Goal: Find specific page/section: Find specific page/section

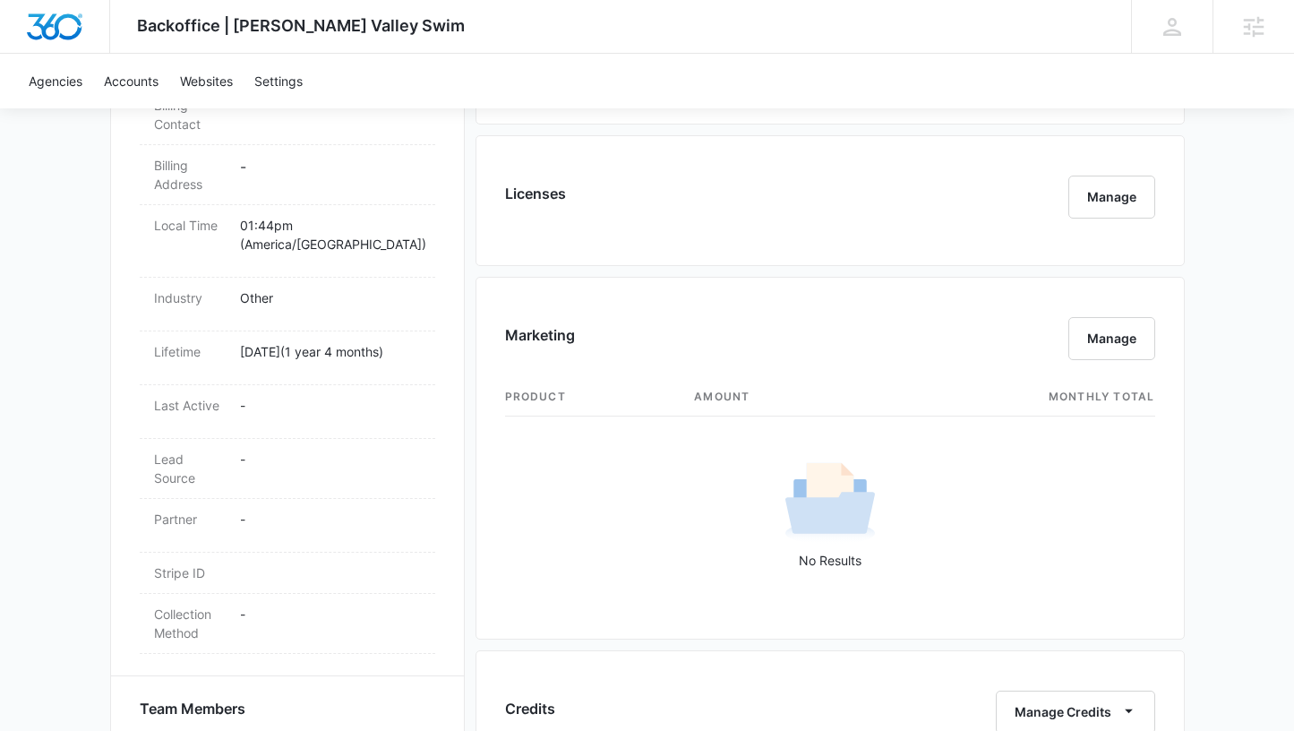
scroll to position [1677, 0]
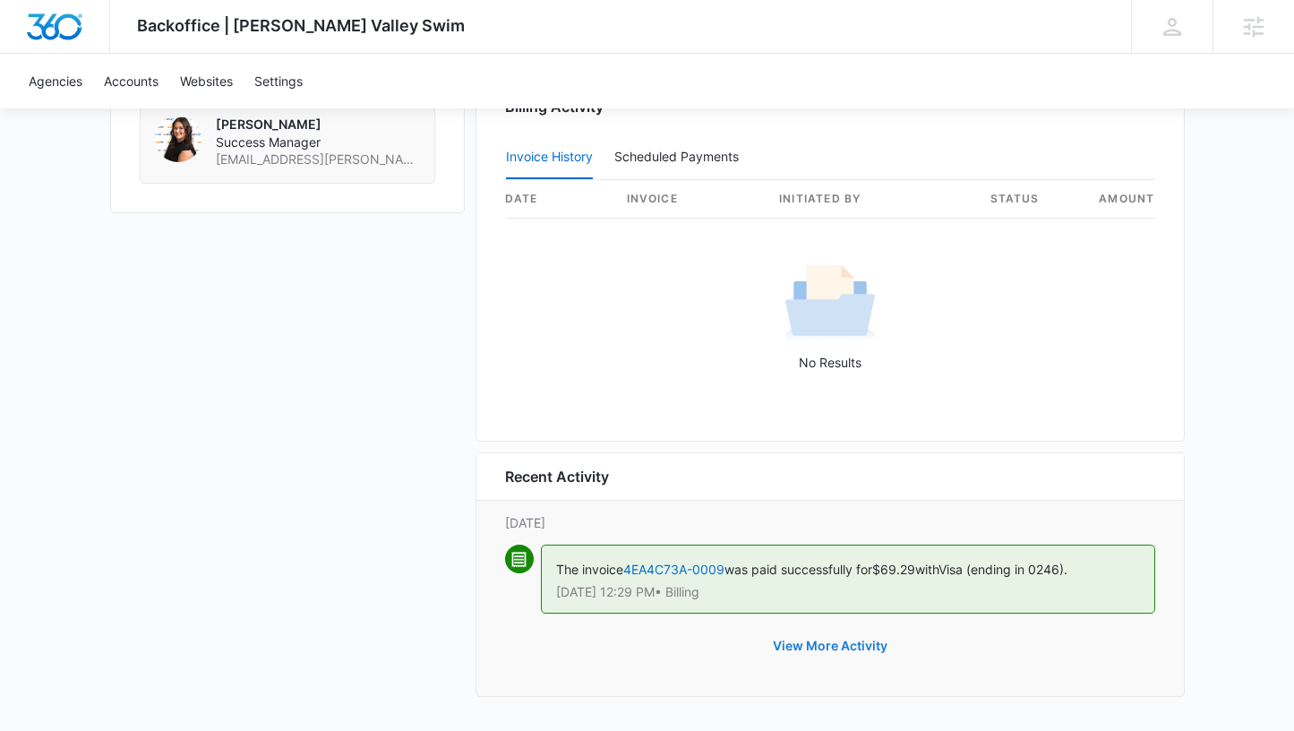
click at [854, 646] on button "View More Activity" at bounding box center [830, 645] width 150 height 43
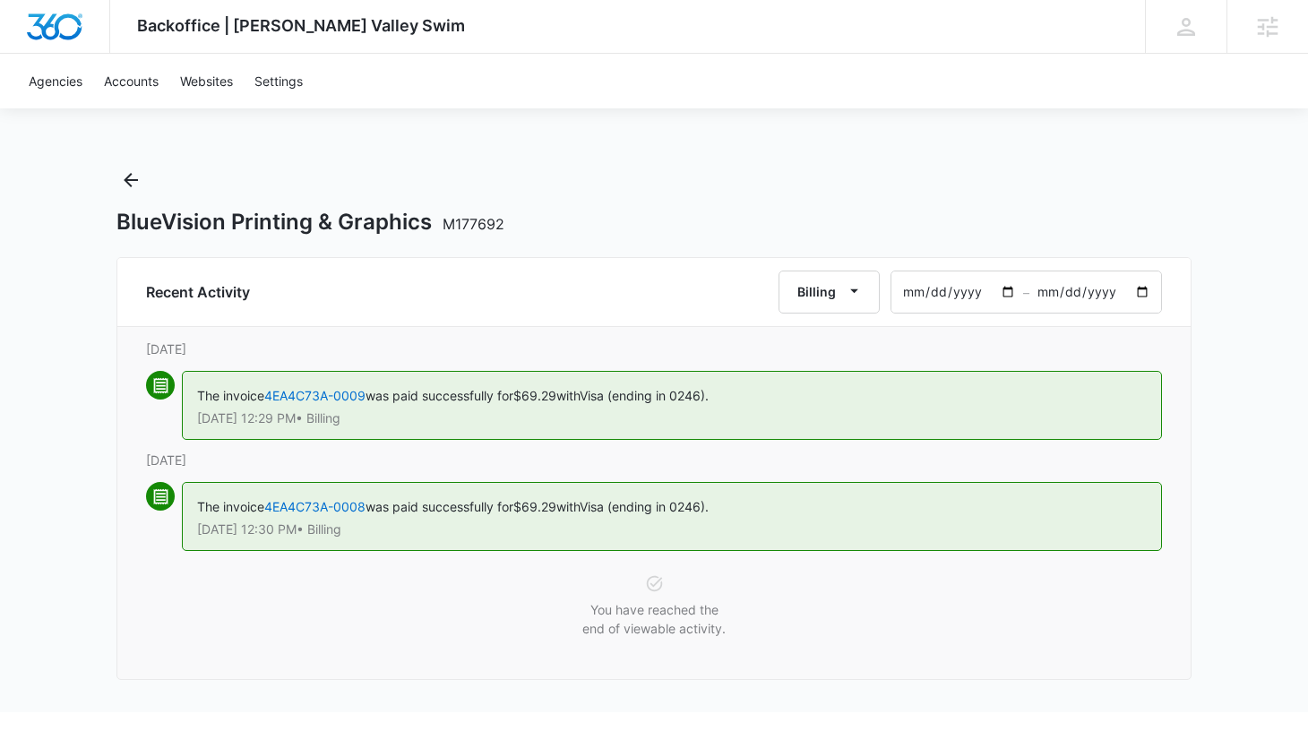
click at [911, 296] on input "[DATE]" at bounding box center [957, 291] width 132 height 41
type input "[DATE]"
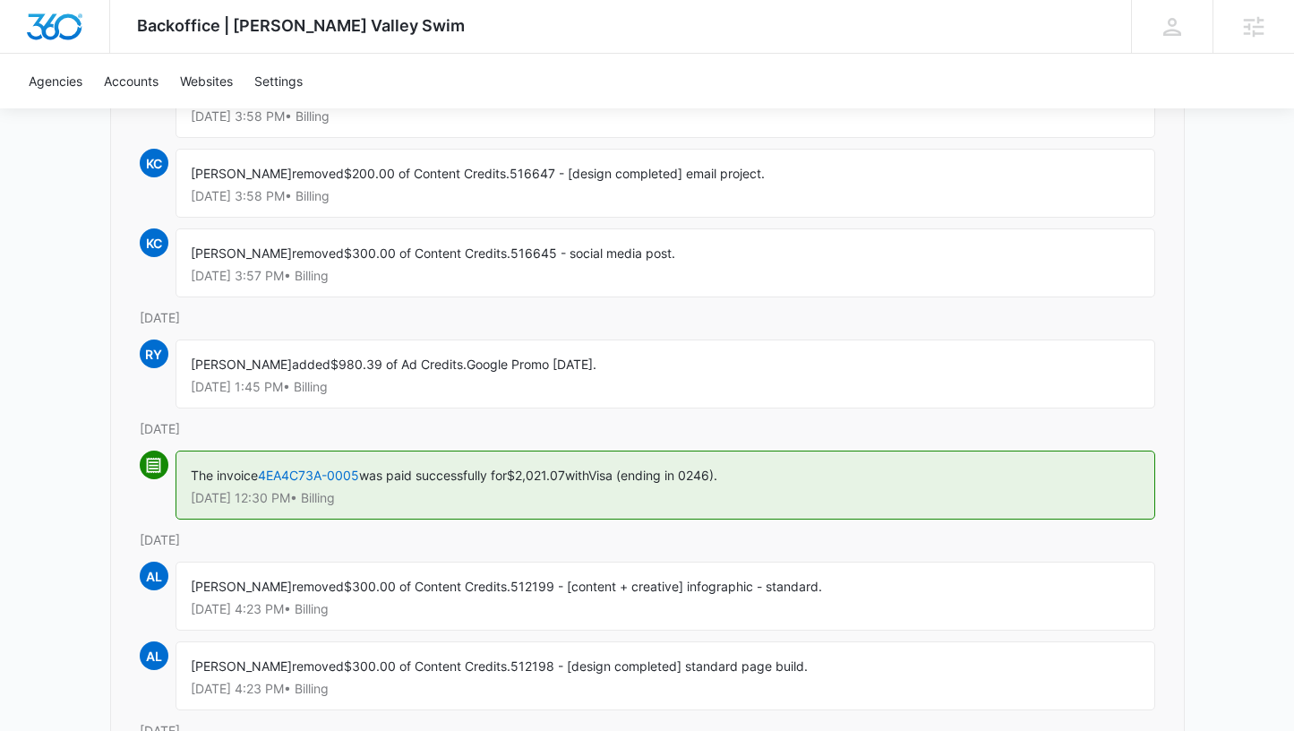
scroll to position [1222, 0]
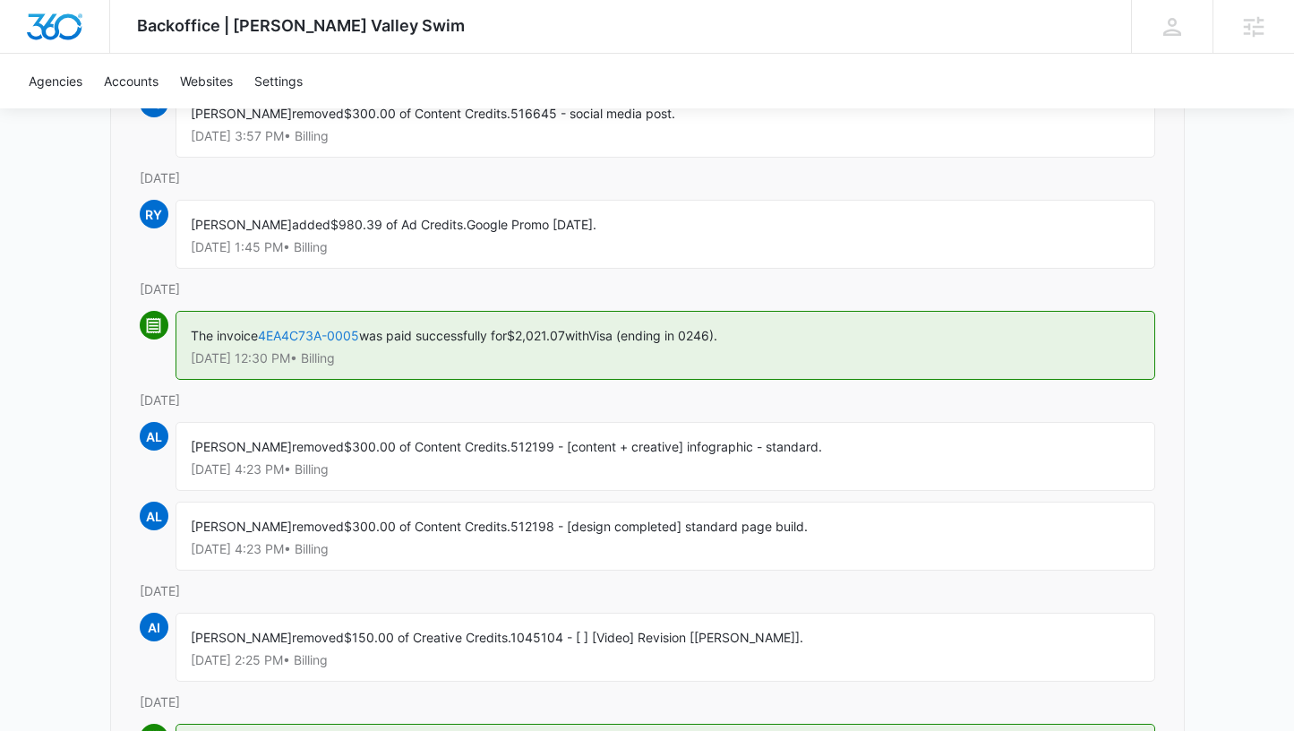
click at [319, 328] on link "4EA4C73A-0005" at bounding box center [308, 335] width 101 height 15
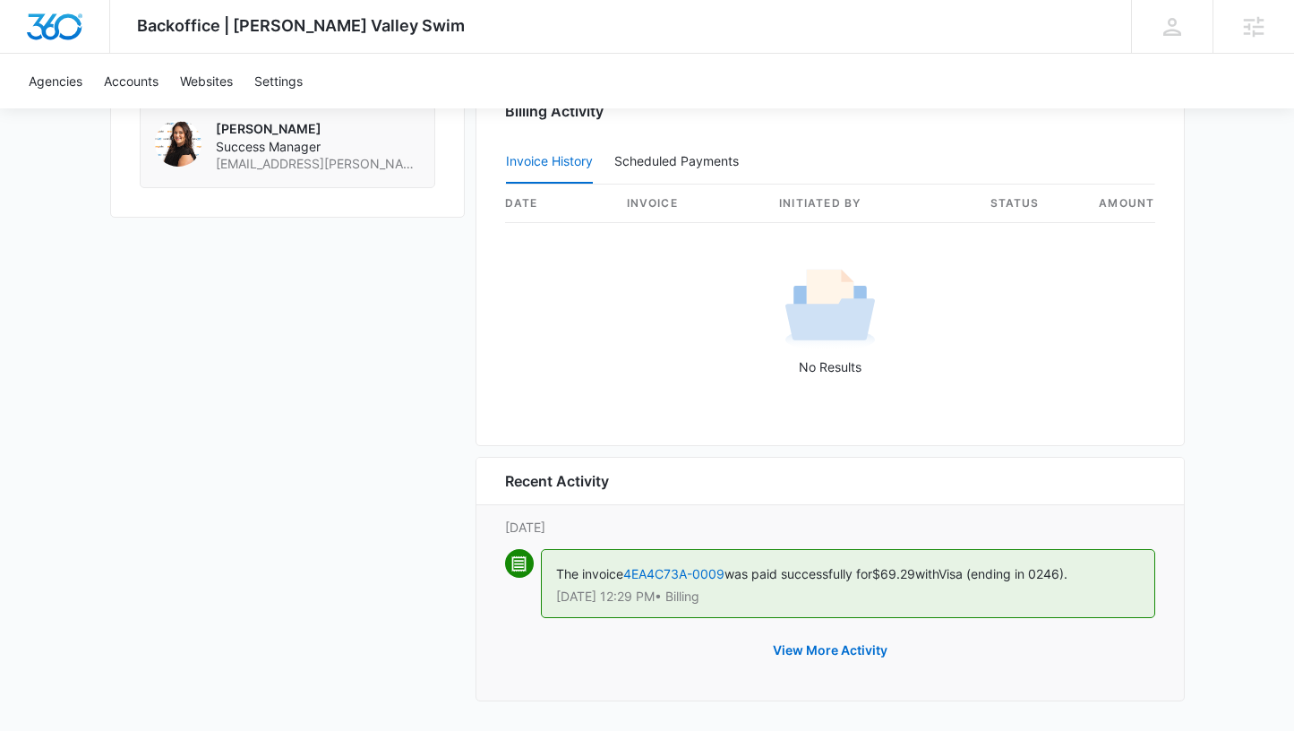
scroll to position [1677, 0]
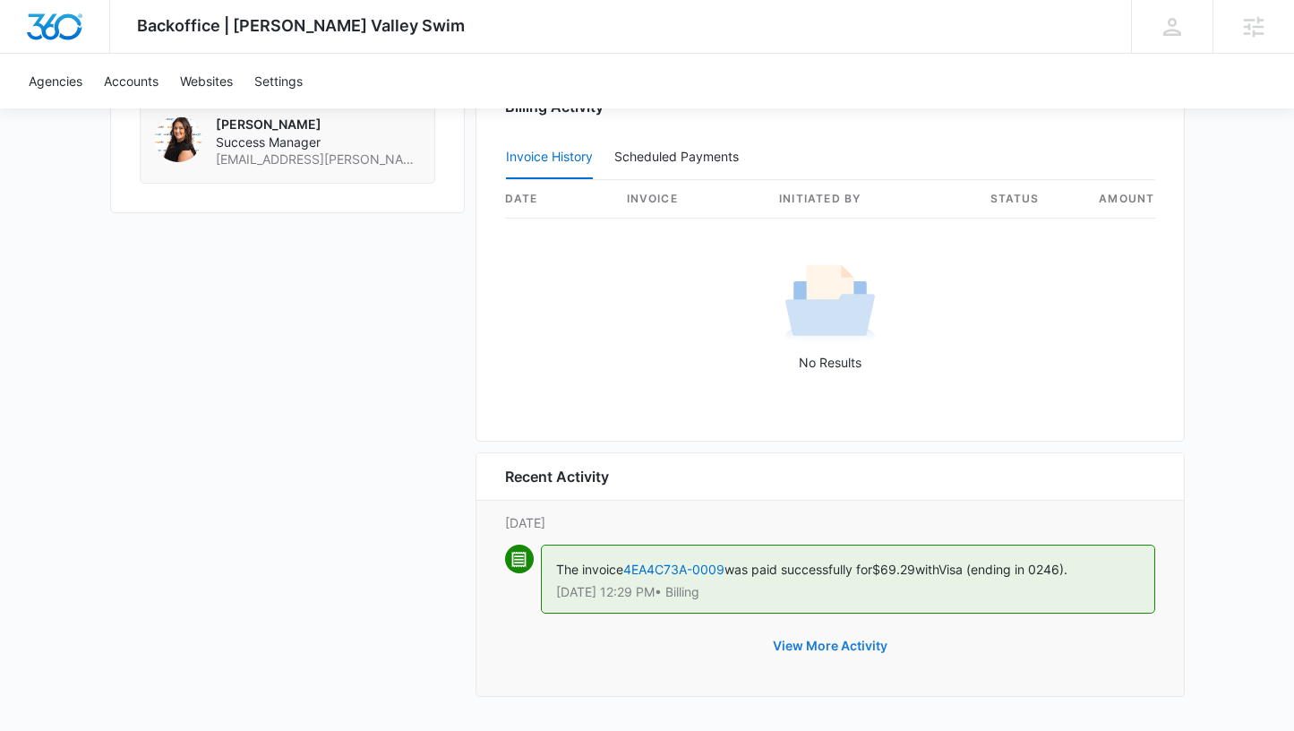
click at [836, 647] on button "View More Activity" at bounding box center [830, 645] width 150 height 43
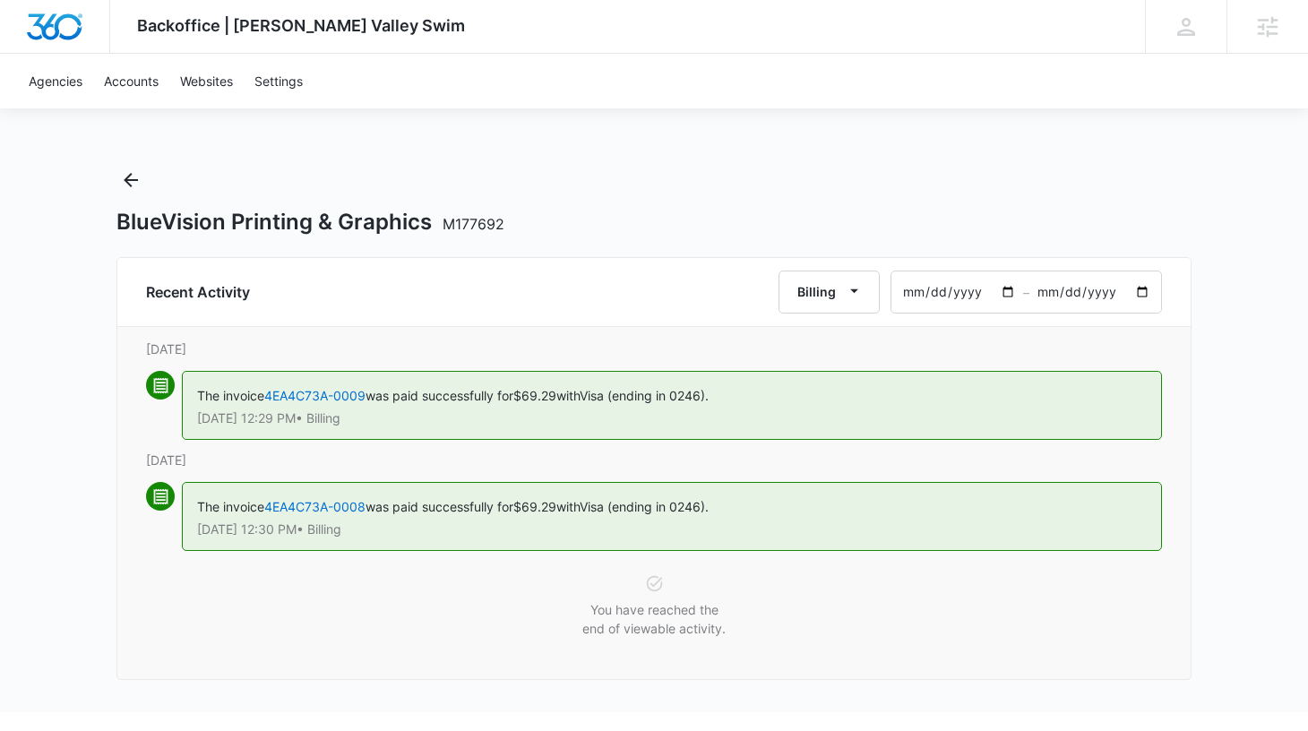
click at [913, 290] on input "2025-07-18" at bounding box center [957, 291] width 132 height 41
click at [132, 189] on icon "Back" at bounding box center [130, 179] width 21 height 21
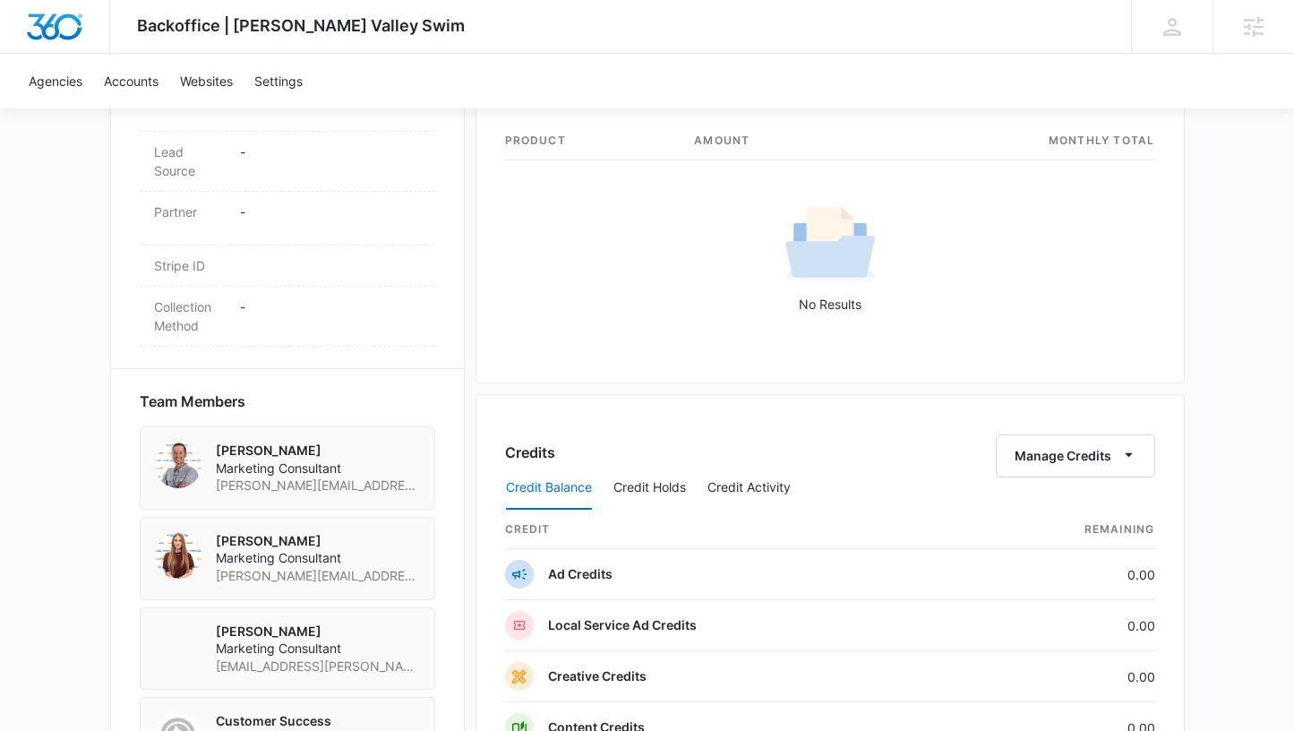
scroll to position [1005, 0]
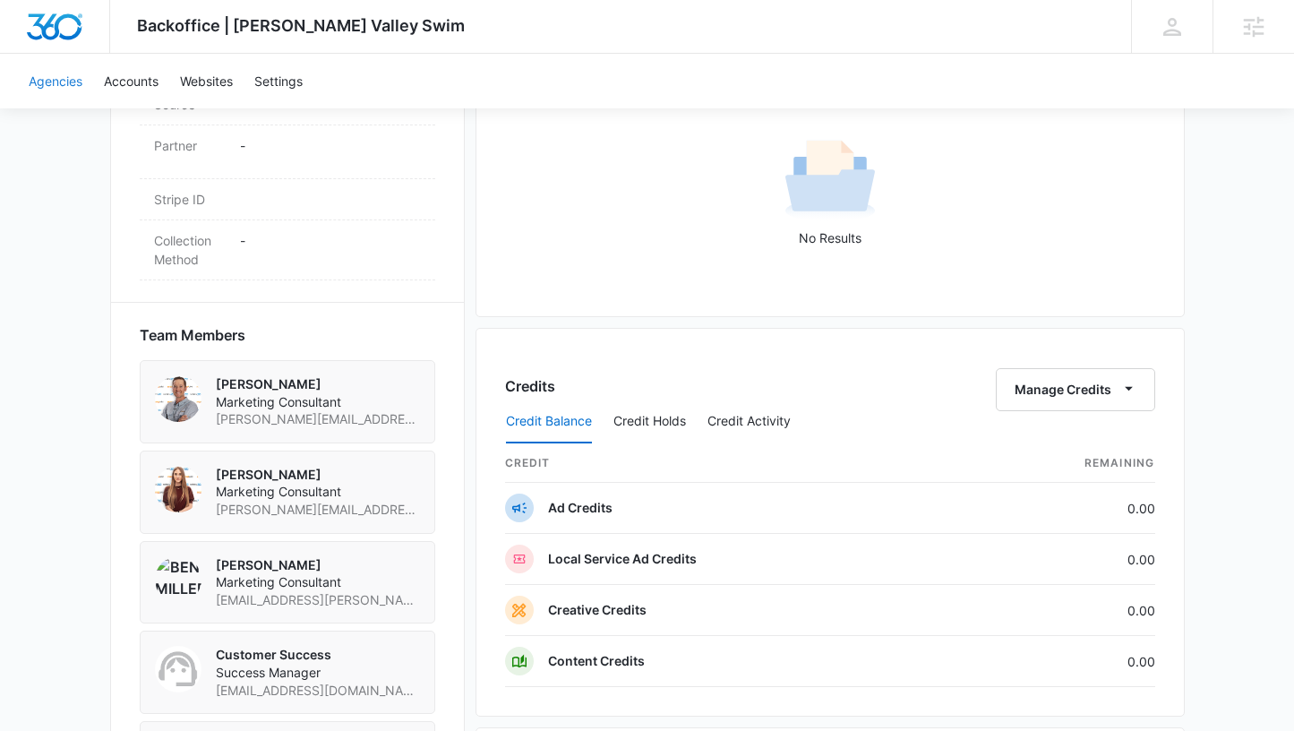
click at [64, 82] on link "Agencies" at bounding box center [55, 81] width 75 height 55
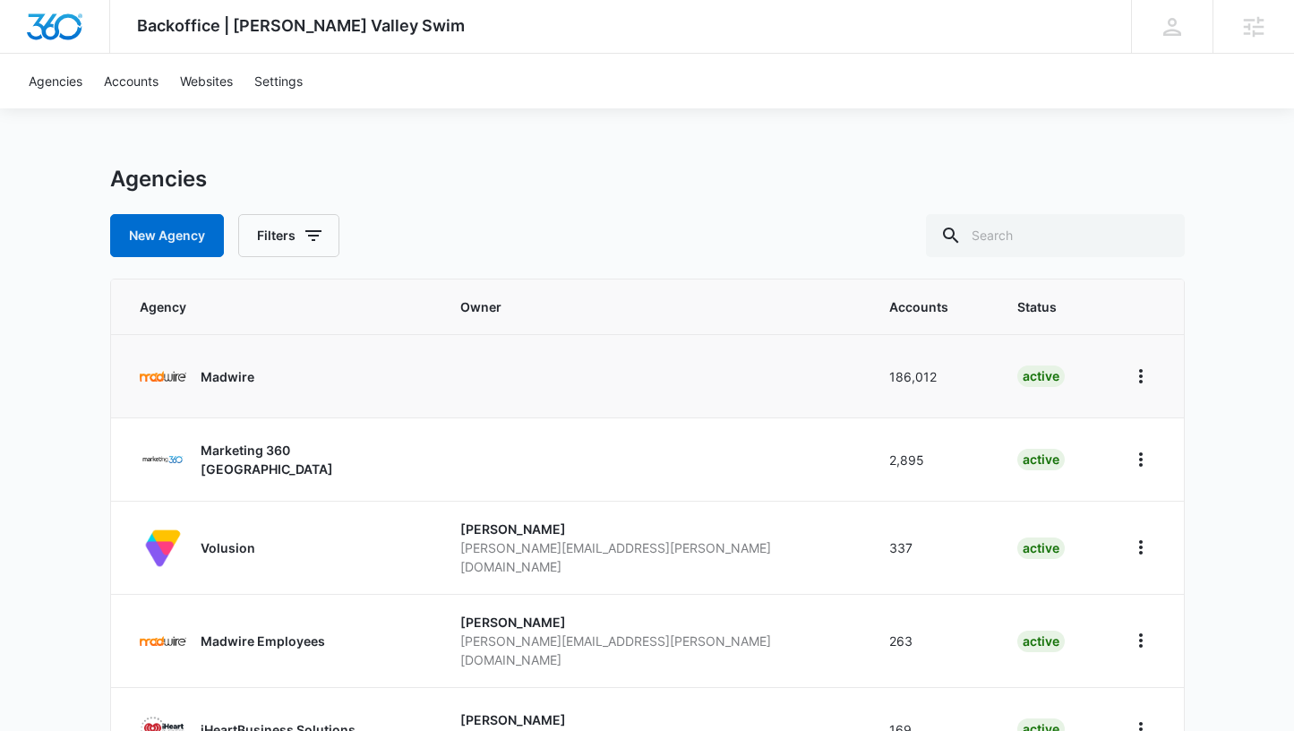
click at [225, 371] on p "Madwire" at bounding box center [228, 376] width 54 height 19
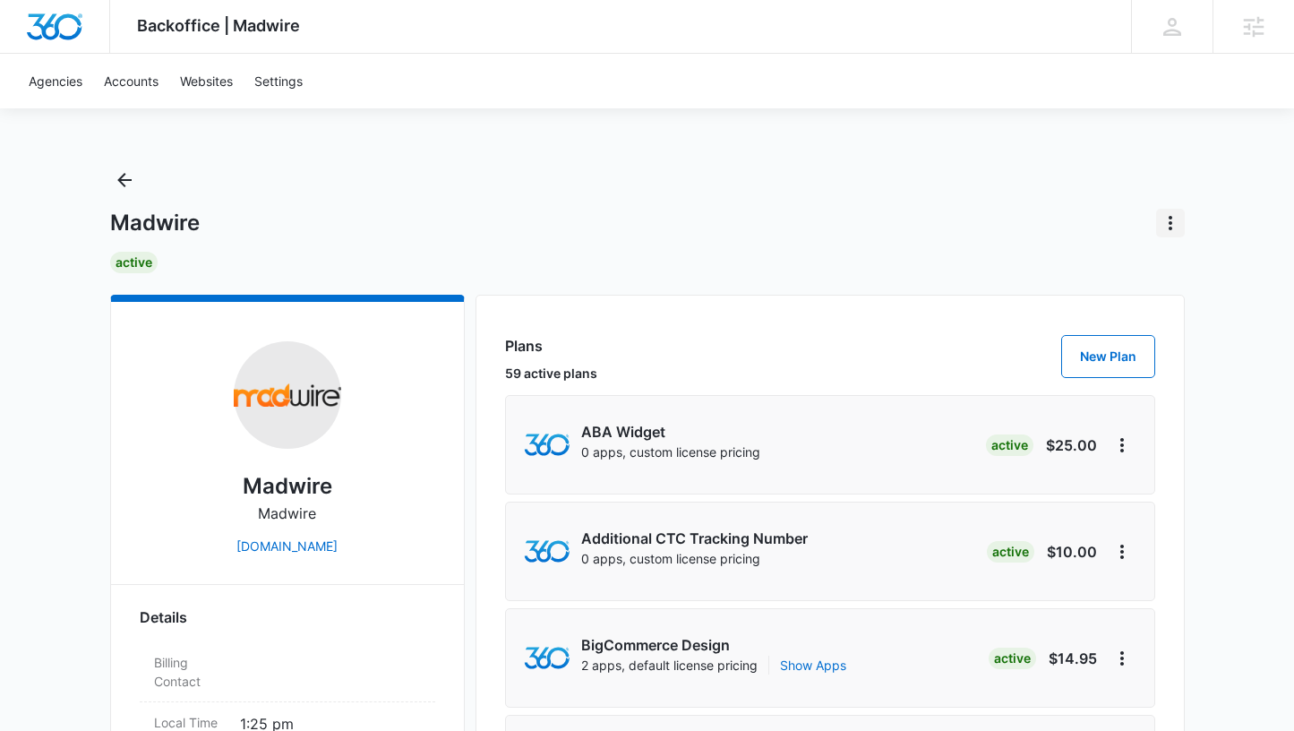
click at [1170, 220] on icon "Actions" at bounding box center [1170, 222] width 21 height 21
click at [911, 219] on div "Madwire" at bounding box center [647, 223] width 1075 height 29
click at [123, 180] on icon "Back" at bounding box center [124, 180] width 14 height 14
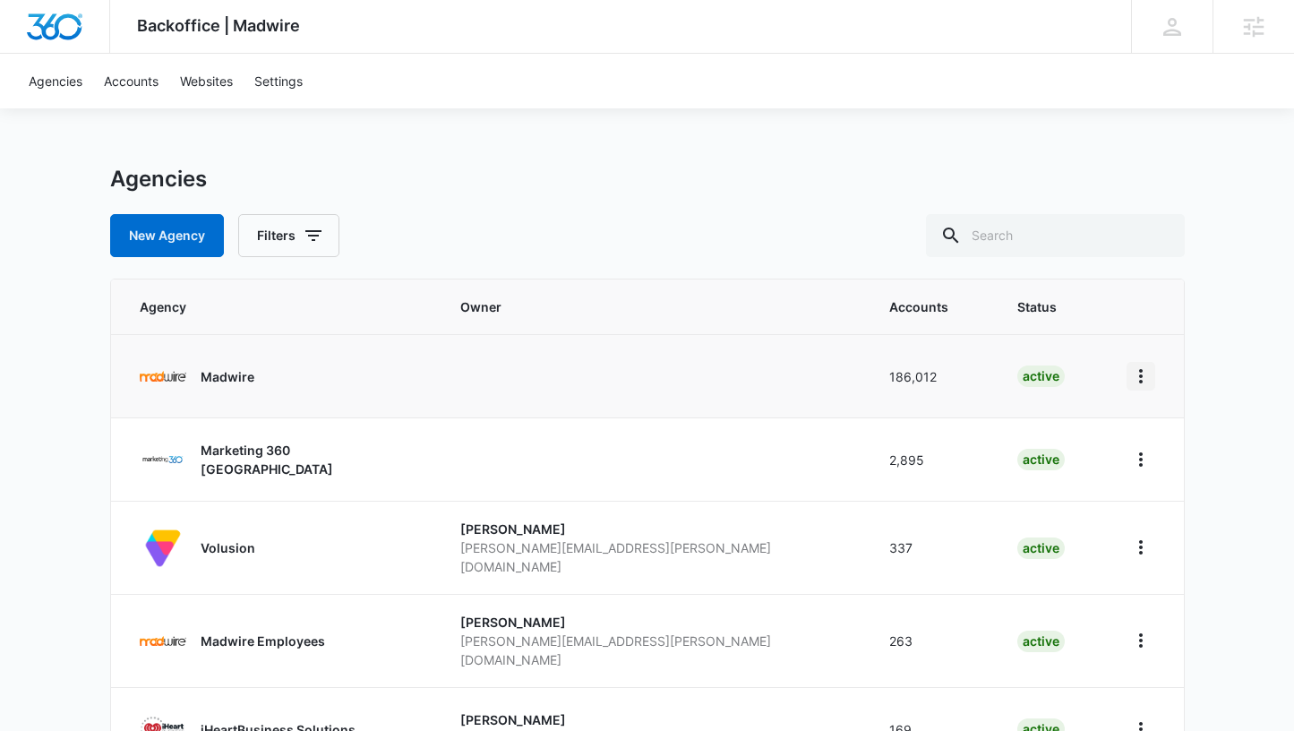
click at [1142, 379] on icon "Home" at bounding box center [1140, 375] width 21 height 21
click at [1175, 428] on div "Go to Agency" at bounding box center [1189, 426] width 80 height 13
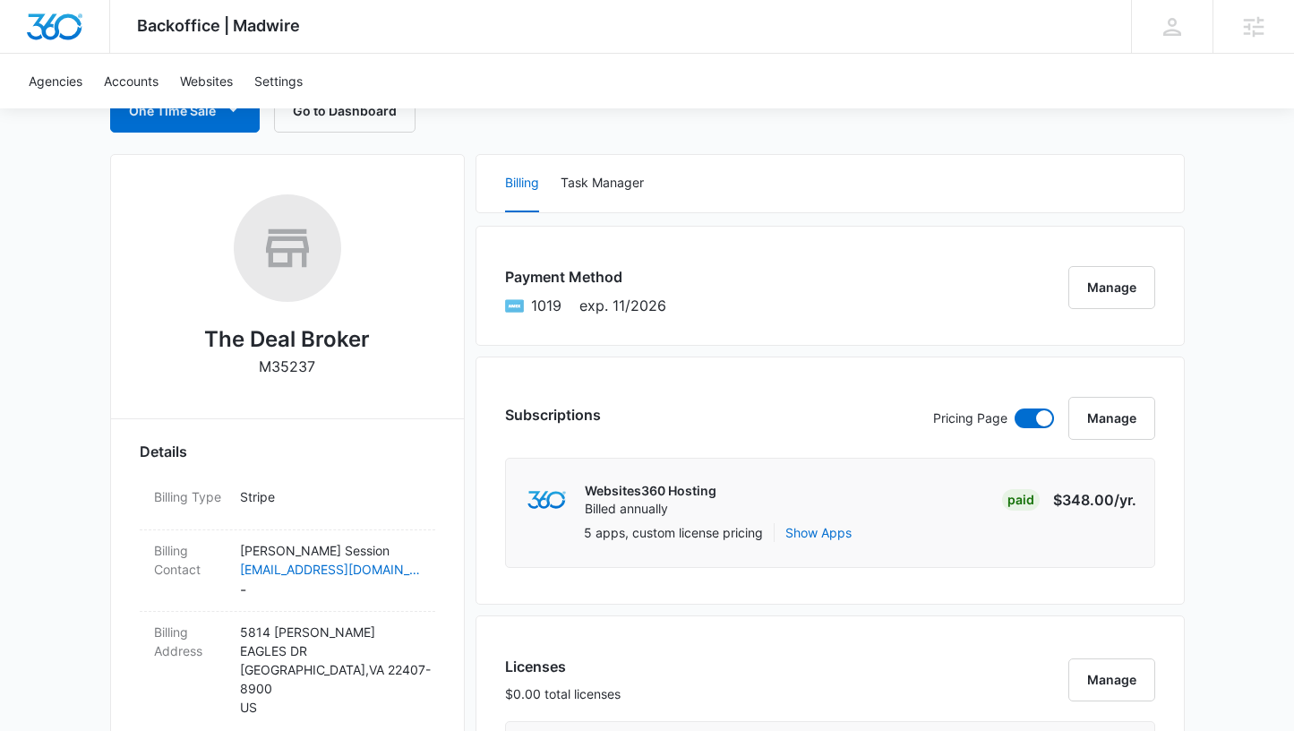
scroll to position [300, 0]
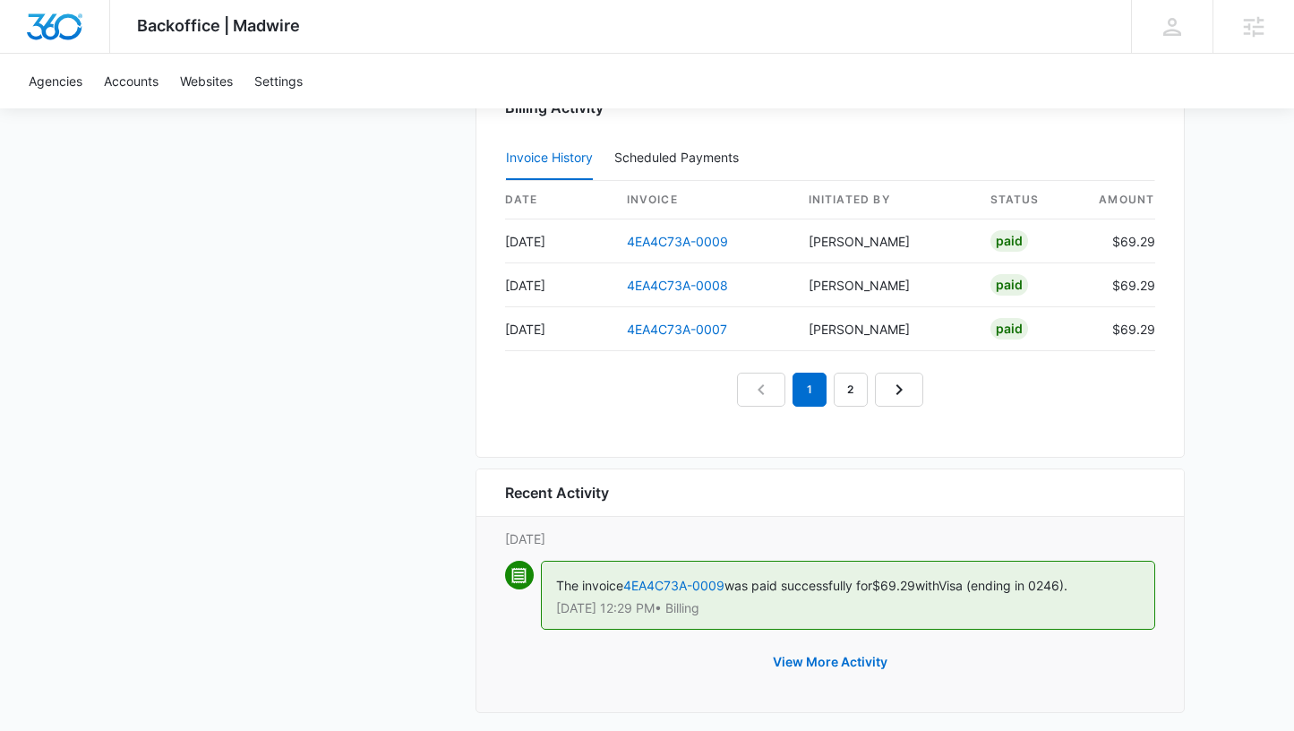
scroll to position [1886, 0]
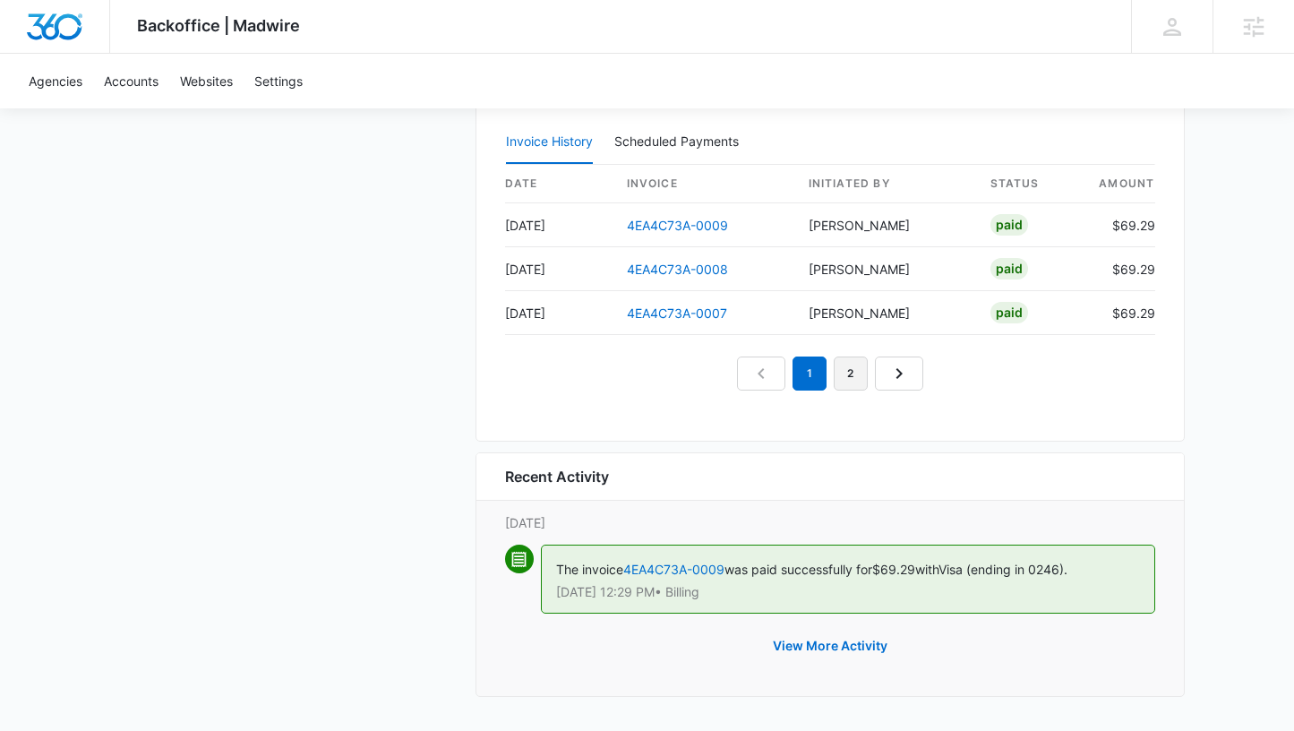
click at [847, 372] on link "2" at bounding box center [851, 373] width 34 height 34
click at [698, 227] on link "4EA4C73A-0006" at bounding box center [677, 225] width 101 height 15
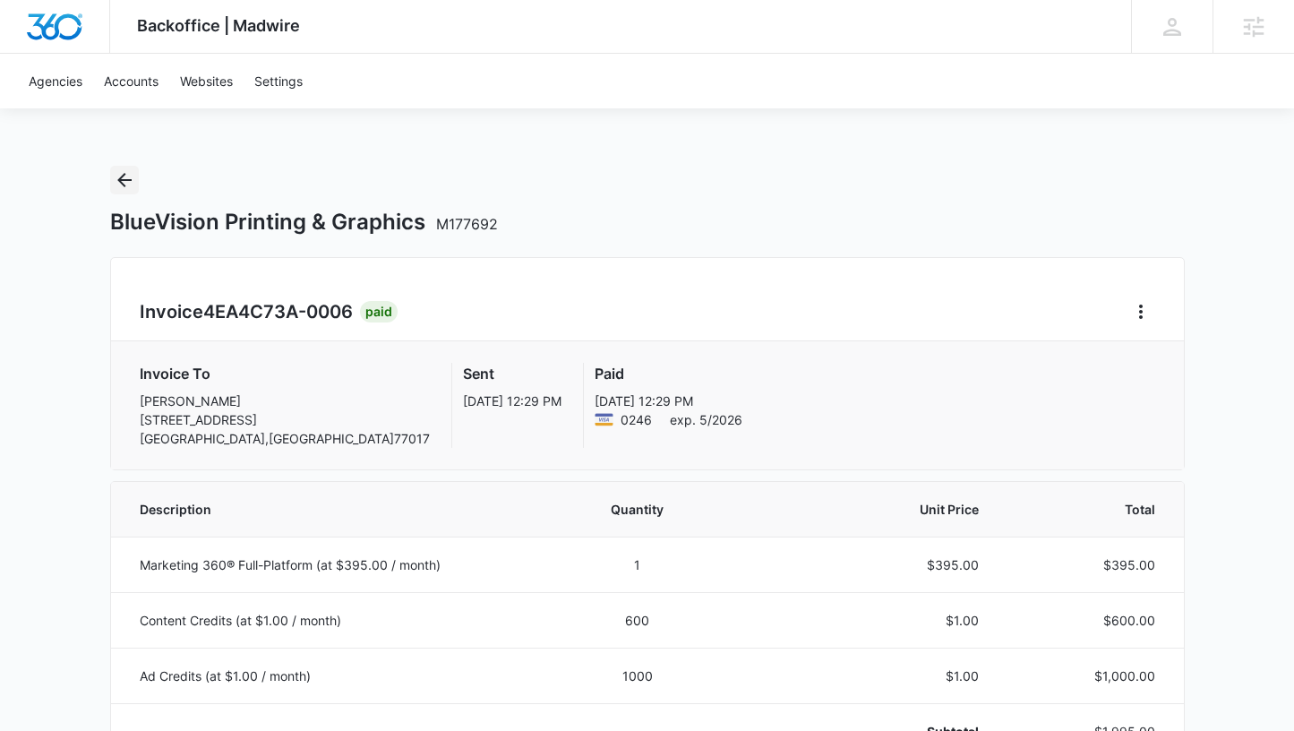
click at [129, 184] on icon "Back" at bounding box center [124, 179] width 21 height 21
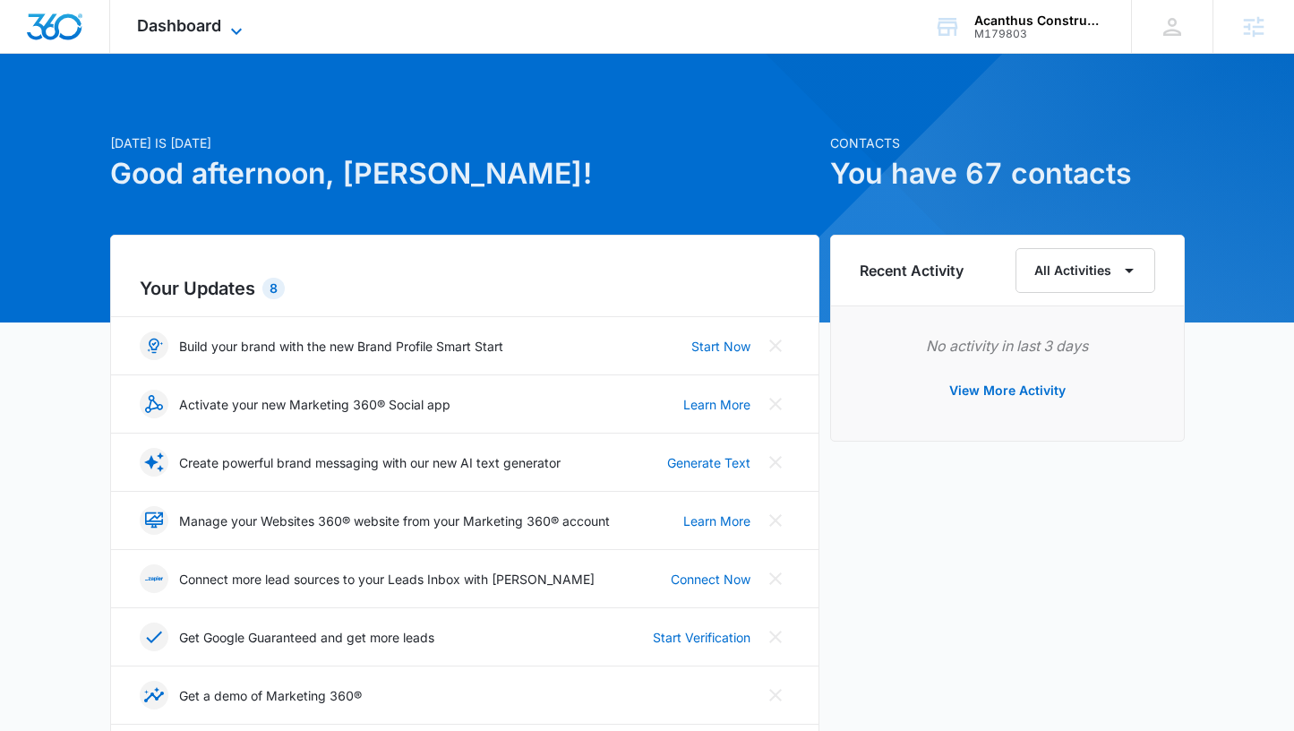
click at [236, 30] on icon at bounding box center [236, 31] width 21 height 21
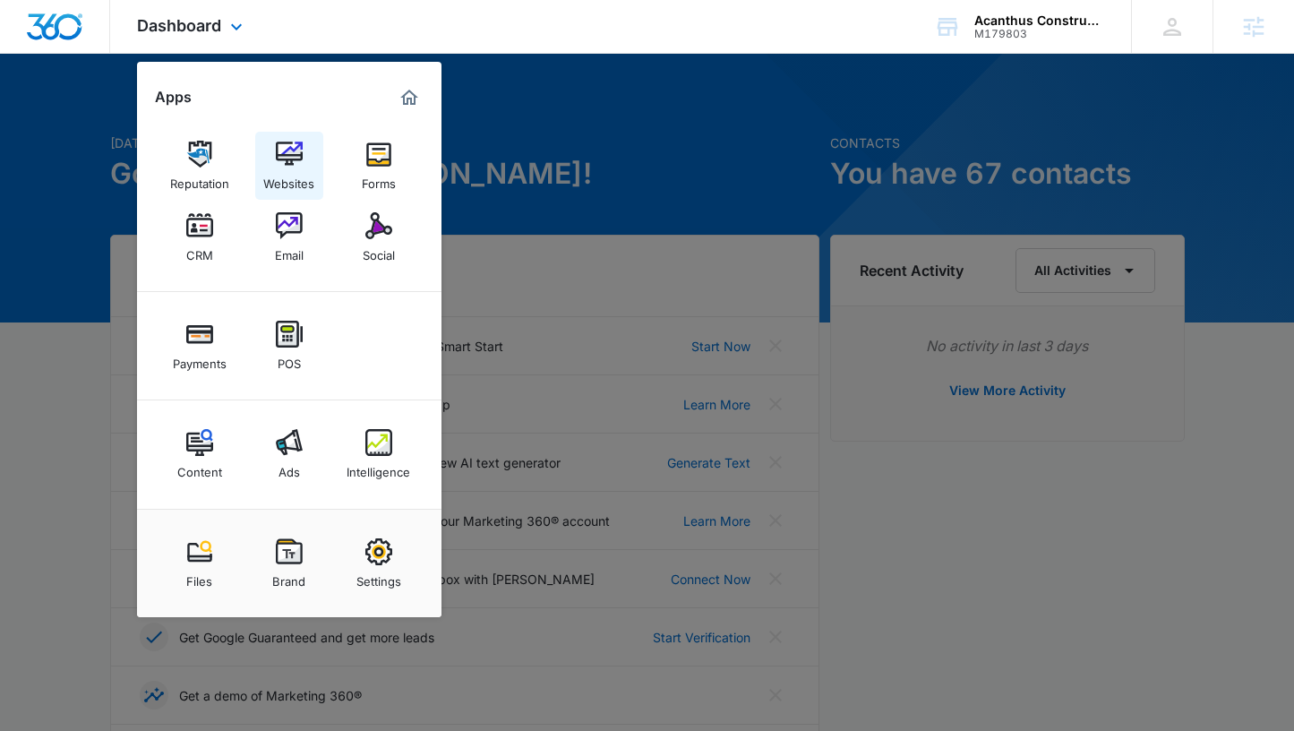
click at [300, 167] on img at bounding box center [289, 154] width 27 height 27
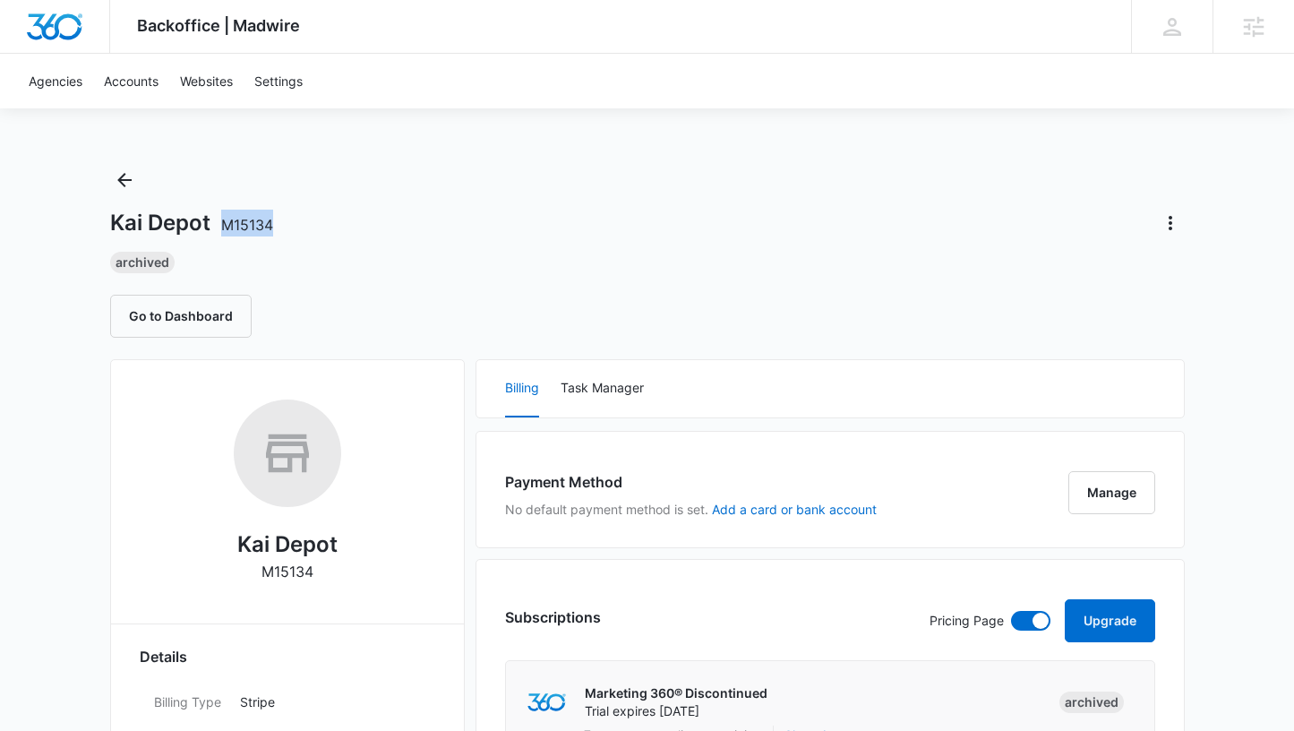
drag, startPoint x: 281, startPoint y: 221, endPoint x: 222, endPoint y: 220, distance: 59.1
click at [222, 220] on div "Kai Depot M15134" at bounding box center [647, 223] width 1075 height 29
copy span "M15134"
